Goal: Task Accomplishment & Management: Complete application form

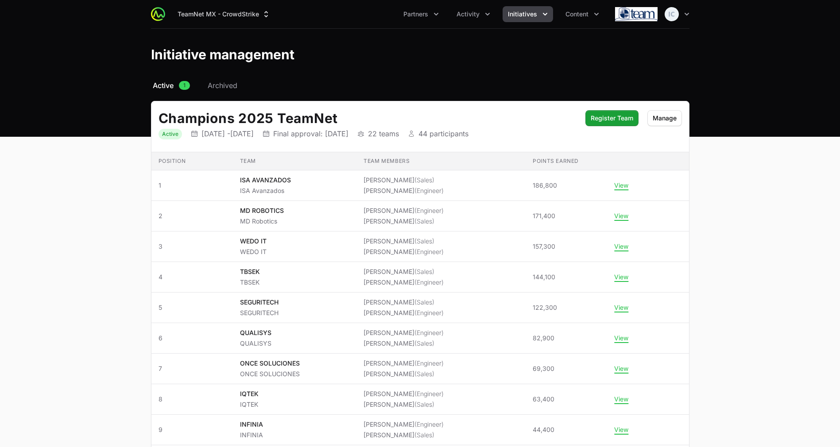
click at [471, 8] on button "Activity" at bounding box center [473, 14] width 44 height 16
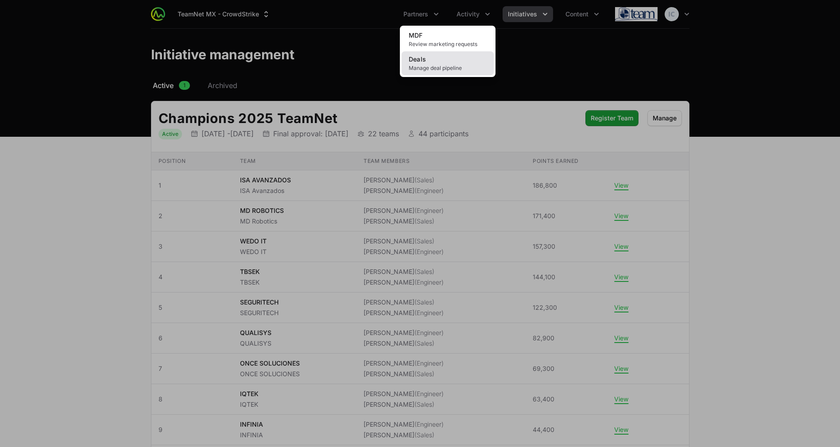
click at [453, 65] on span "Manage deal pipeline" at bounding box center [448, 68] width 78 height 7
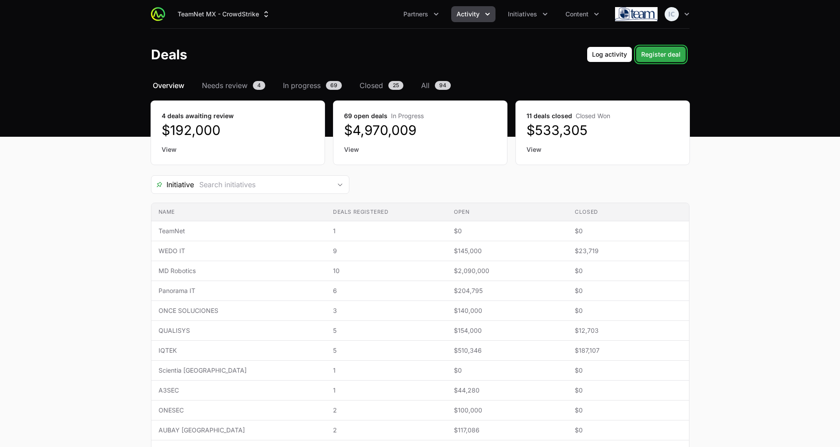
click at [653, 50] on span "Register deal" at bounding box center [660, 54] width 39 height 11
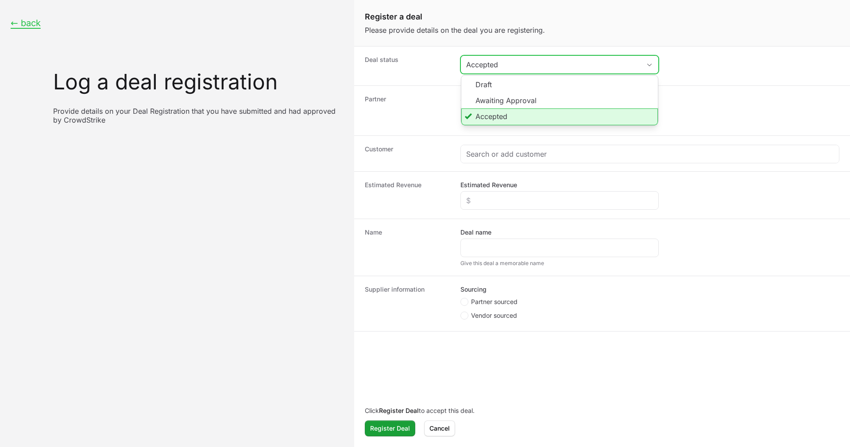
click at [499, 68] on div "Accepted" at bounding box center [553, 64] width 174 height 11
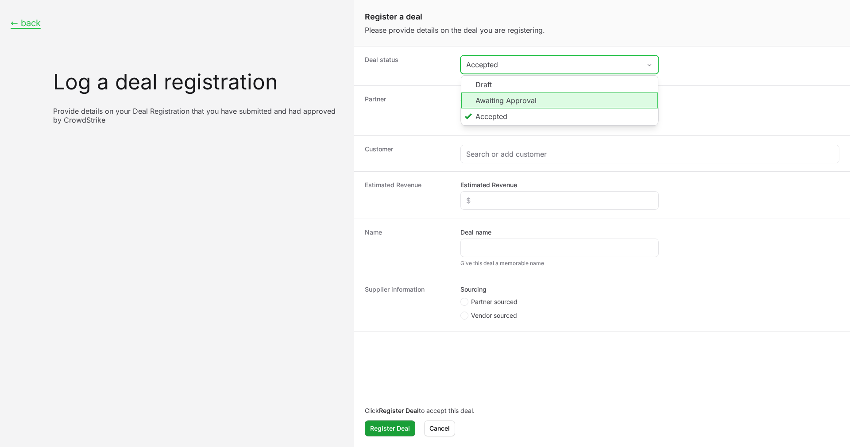
click at [499, 104] on li "Awaiting Approval" at bounding box center [559, 101] width 197 height 16
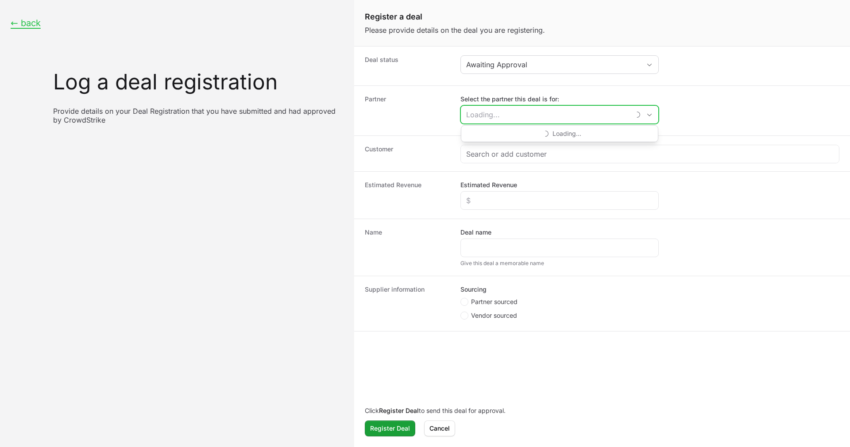
click at [507, 117] on input "Select the partner this deal is for:" at bounding box center [545, 115] width 169 height 18
click at [506, 137] on li "TBSEK" at bounding box center [559, 135] width 197 height 18
type input "TBSEK"
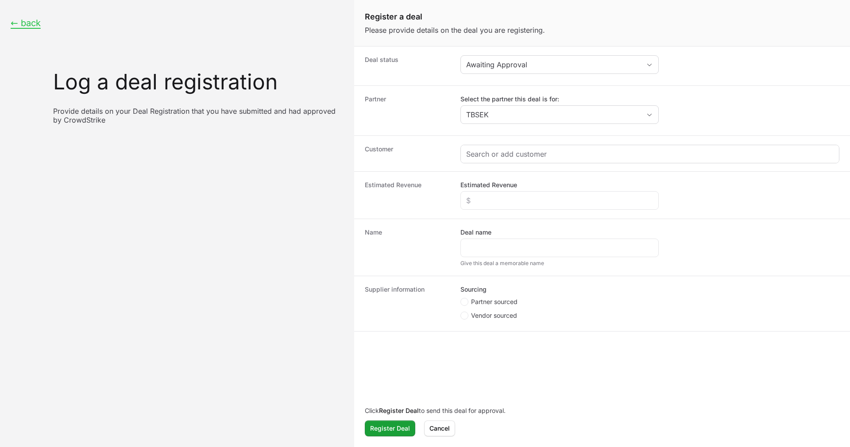
click at [498, 160] on div "Create activity form" at bounding box center [650, 154] width 378 height 18
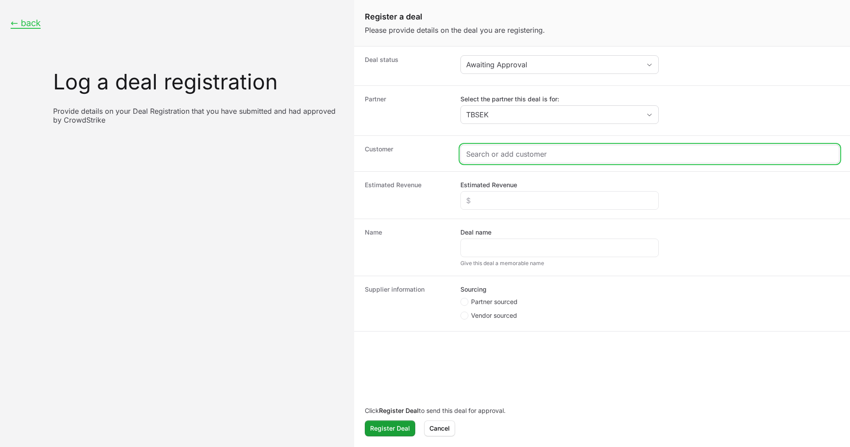
click at [498, 156] on input "Create activity form" at bounding box center [649, 154] width 367 height 11
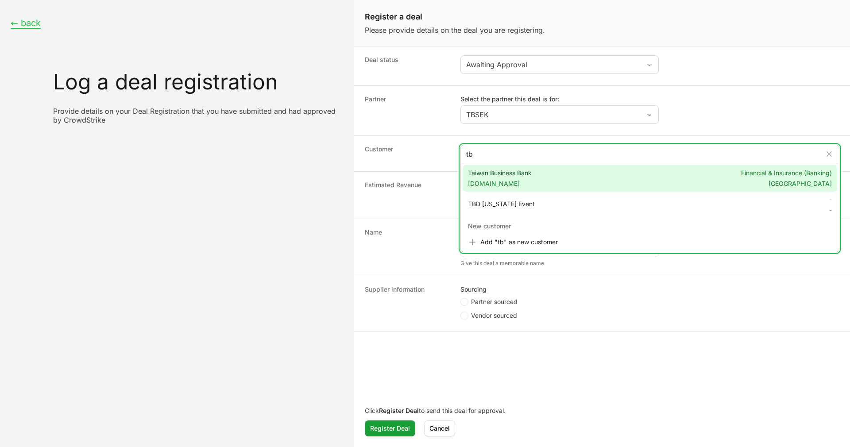
type input "t"
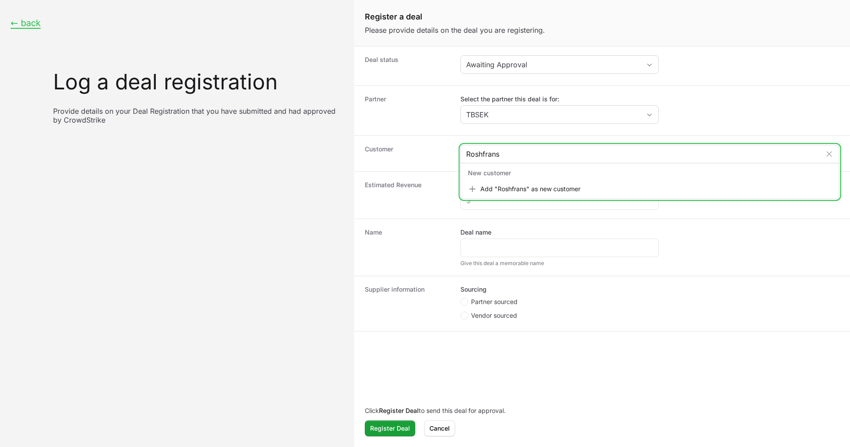
type input "Roshfrans"
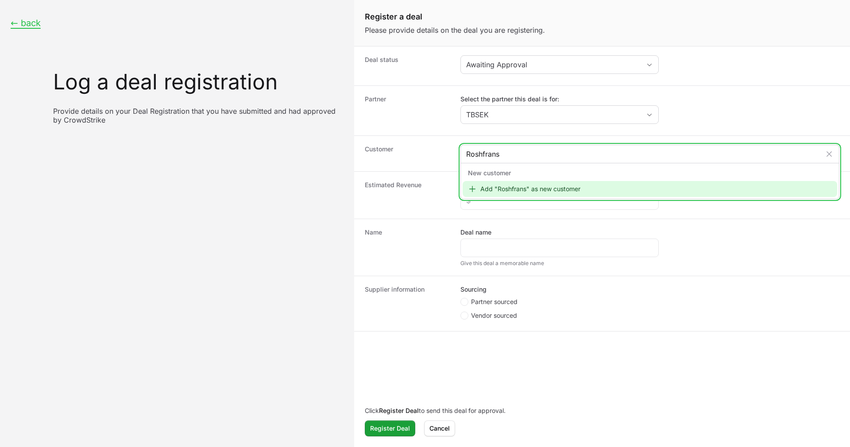
click at [502, 187] on div "Add "Roshfrans" as new customer" at bounding box center [650, 189] width 375 height 16
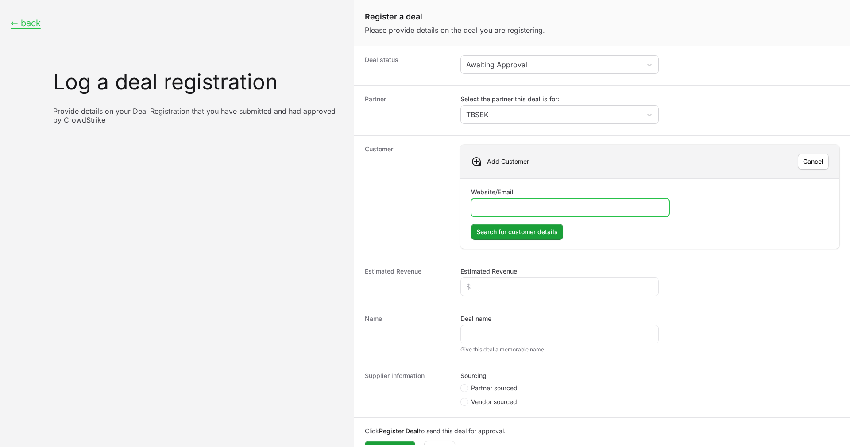
click at [523, 205] on input "Website/Email" at bounding box center [570, 207] width 187 height 11
paste input "[URL][DOMAIN_NAME]"
type input "[URL][DOMAIN_NAME]"
click at [502, 229] on span "Search for customer details" at bounding box center [516, 232] width 81 height 11
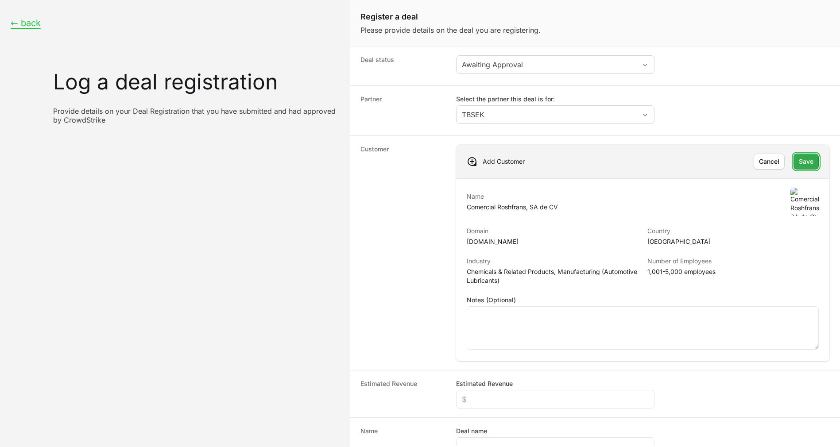
click at [803, 167] on button "Save Save" at bounding box center [805, 162] width 25 height 16
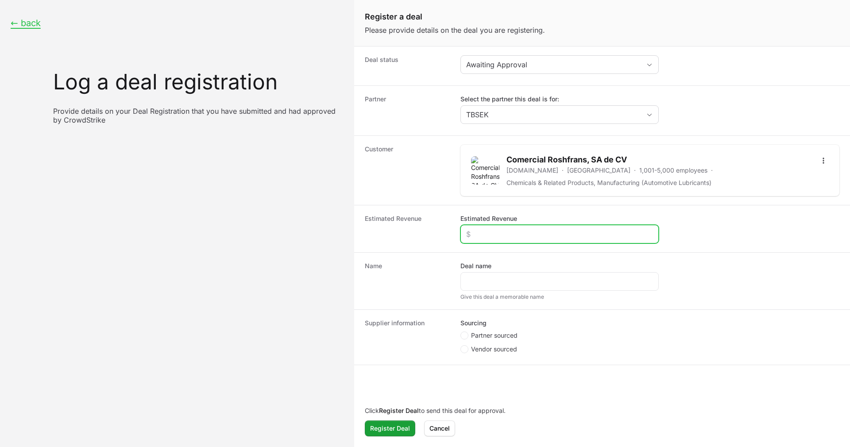
click at [507, 235] on input "Estimated Revenue" at bounding box center [559, 234] width 187 height 11
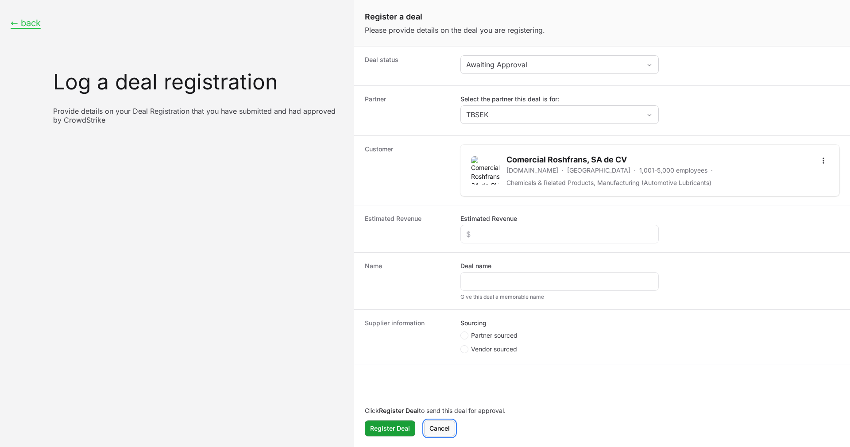
click at [452, 423] on button "[PERSON_NAME]" at bounding box center [439, 429] width 31 height 16
